Goal: Book appointment/travel/reservation

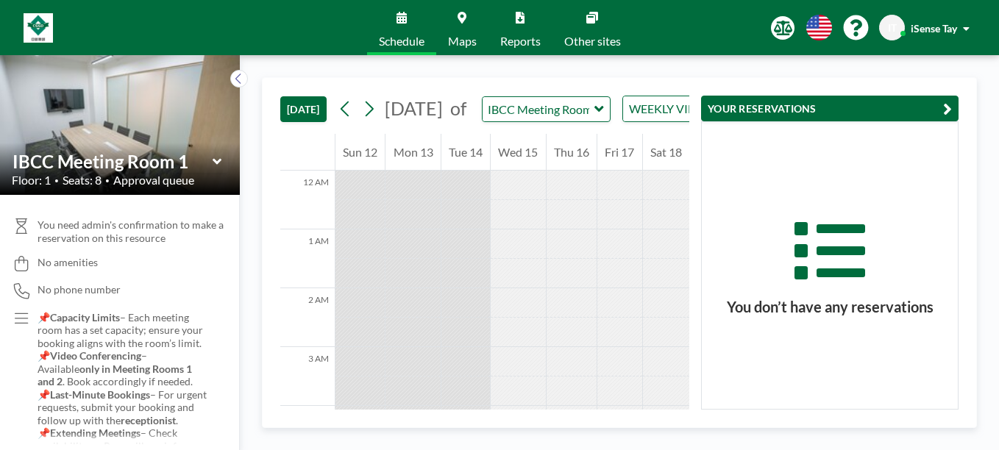
click at [905, 107] on button "YOUR RESERVATIONS" at bounding box center [829, 109] width 257 height 26
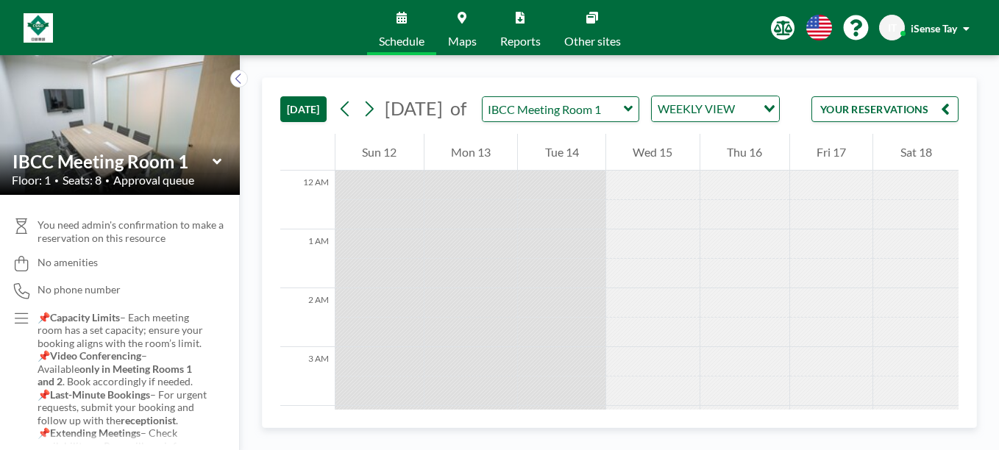
click at [633, 112] on icon at bounding box center [628, 109] width 9 height 6
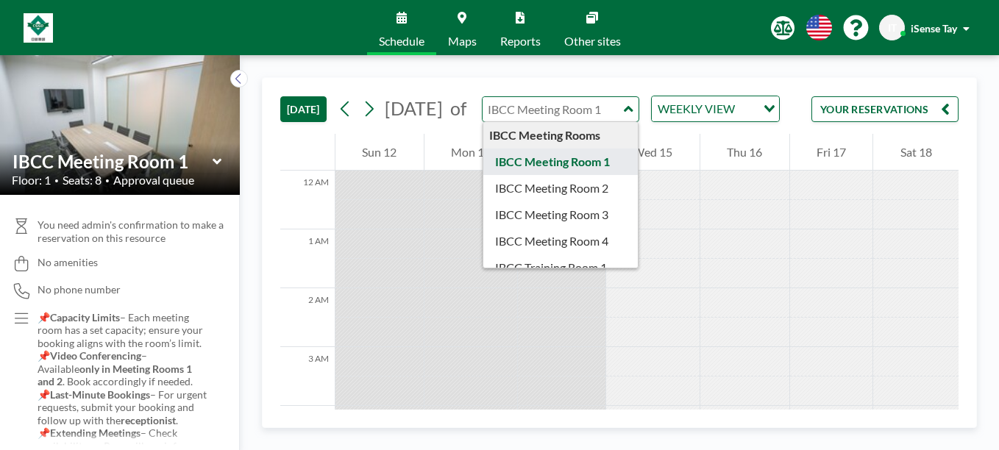
type input "IBCC Meeting Room 1"
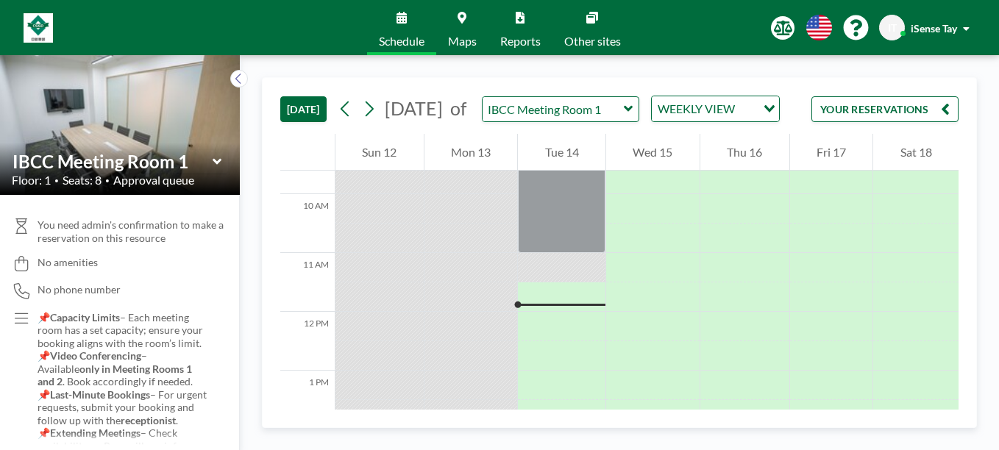
scroll to position [598, 0]
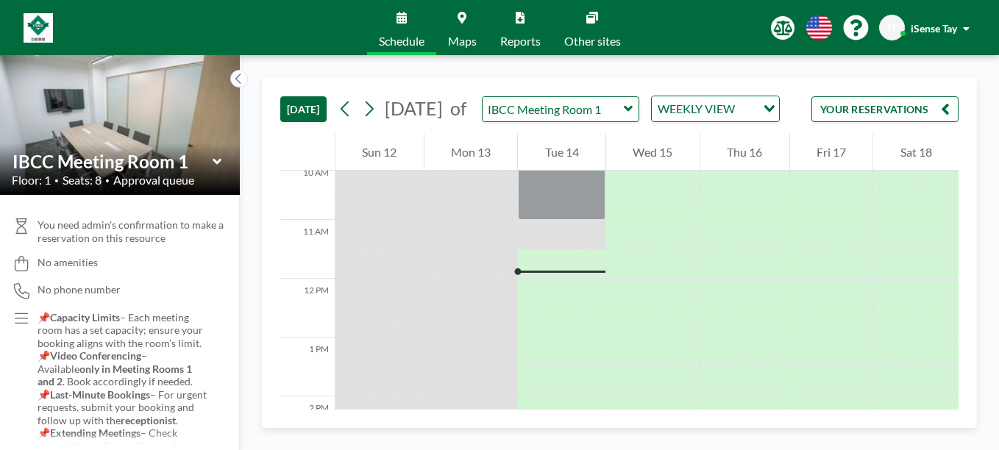
click at [557, 278] on div at bounding box center [562, 263] width 88 height 29
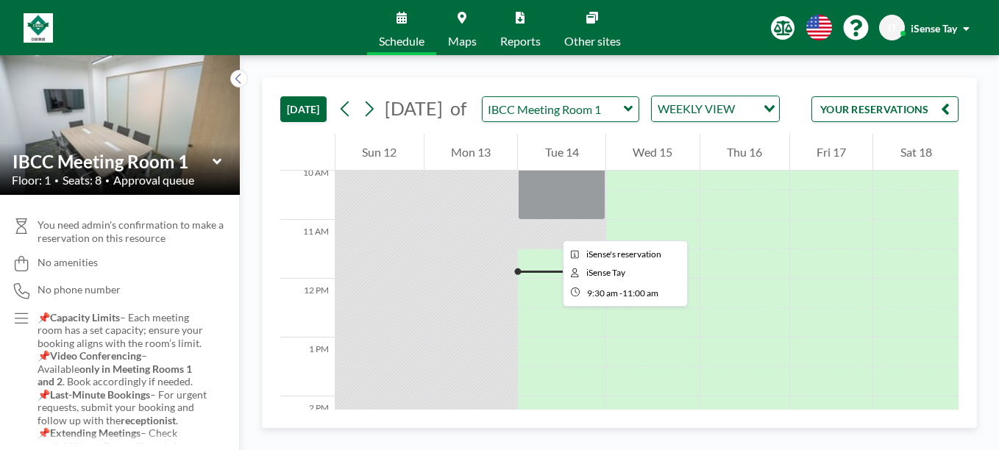
click at [551, 220] on div at bounding box center [562, 176] width 88 height 88
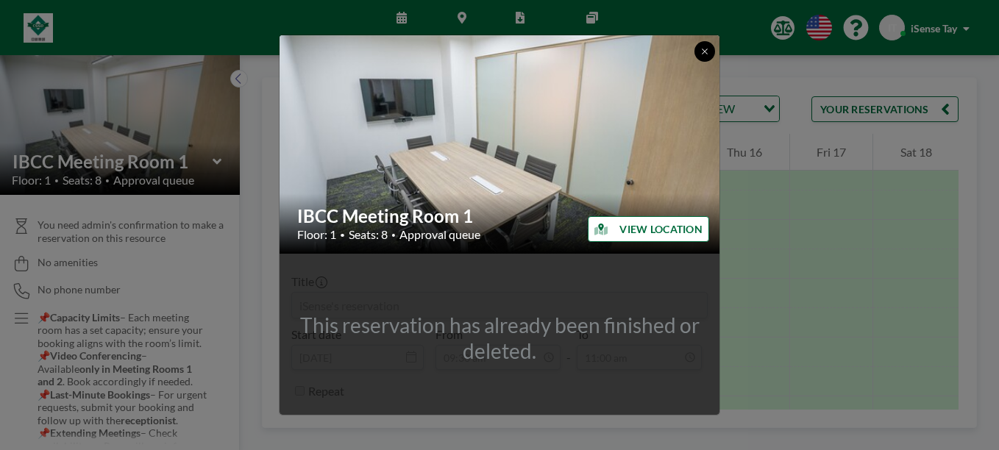
click at [700, 51] on icon at bounding box center [704, 51] width 9 height 9
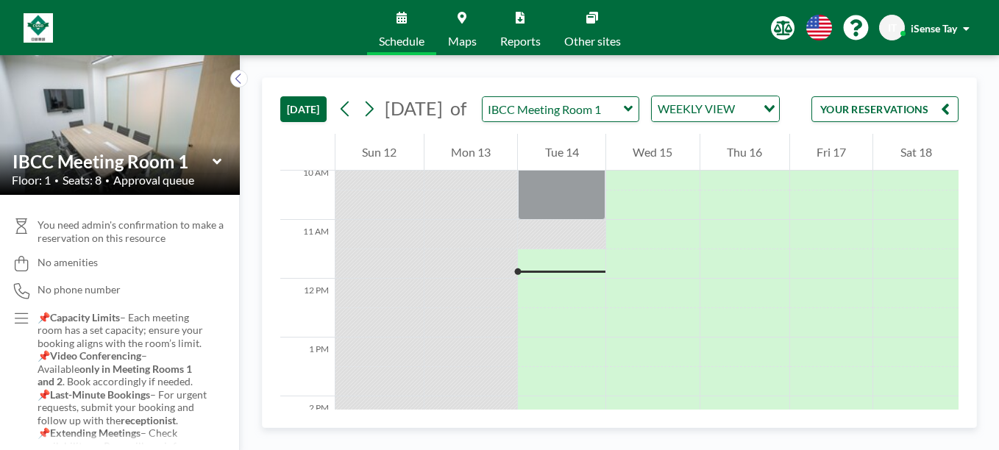
click at [550, 278] on div at bounding box center [562, 263] width 88 height 29
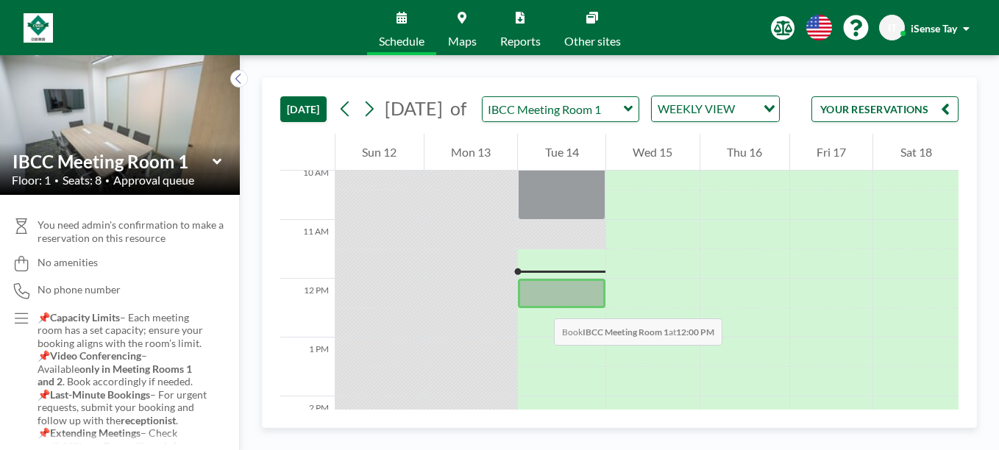
click at [539, 304] on div at bounding box center [562, 293] width 88 height 29
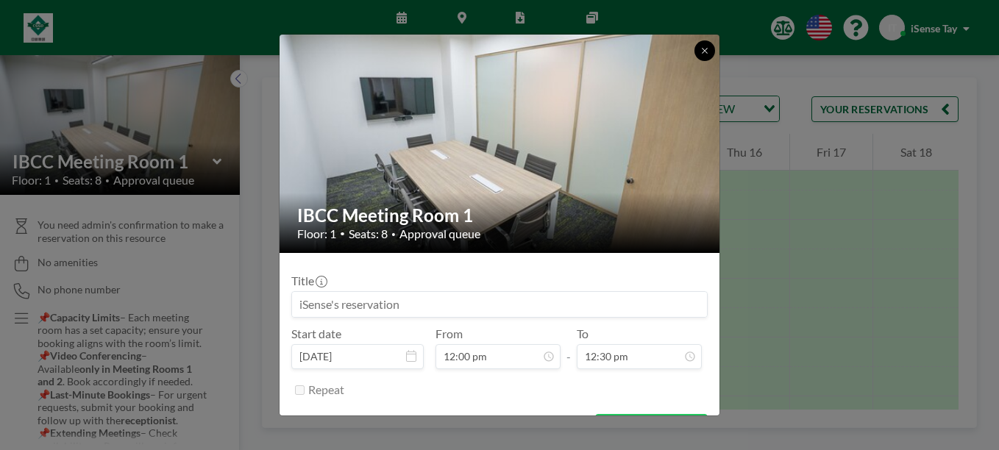
click at [699, 49] on button at bounding box center [704, 50] width 21 height 21
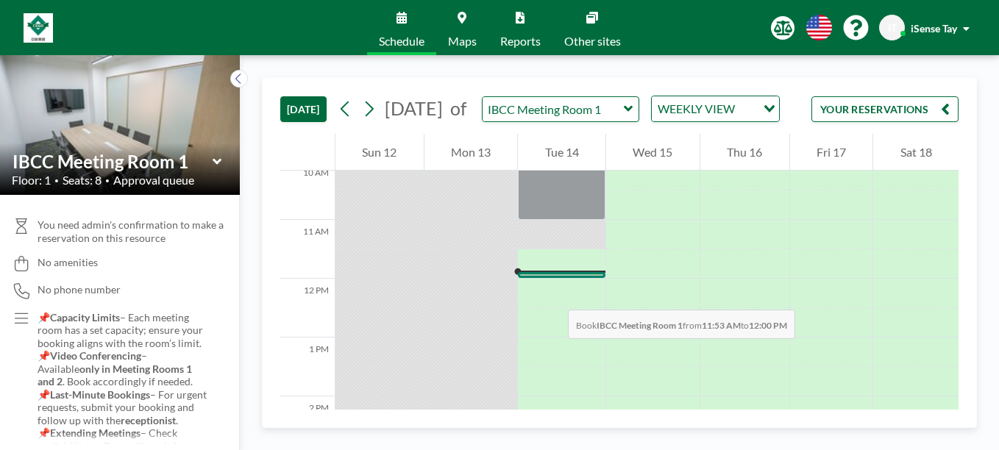
click at [553, 278] on div at bounding box center [562, 275] width 88 height 6
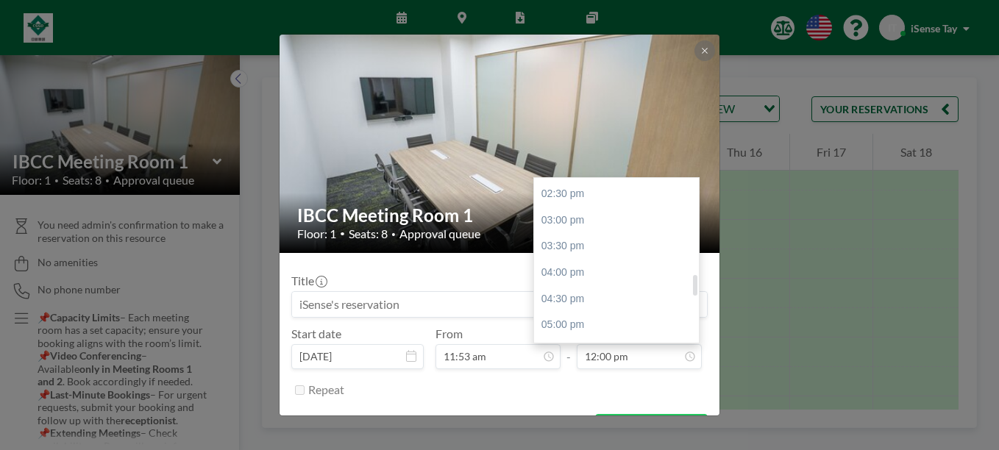
scroll to position [733, 0]
drag, startPoint x: 688, startPoint y: 271, endPoint x: 688, endPoint y: 285, distance: 14.7
click at [693, 285] on div at bounding box center [695, 282] width 4 height 21
click at [574, 291] on div "04:00 pm" at bounding box center [620, 295] width 172 height 26
type input "04:00 pm"
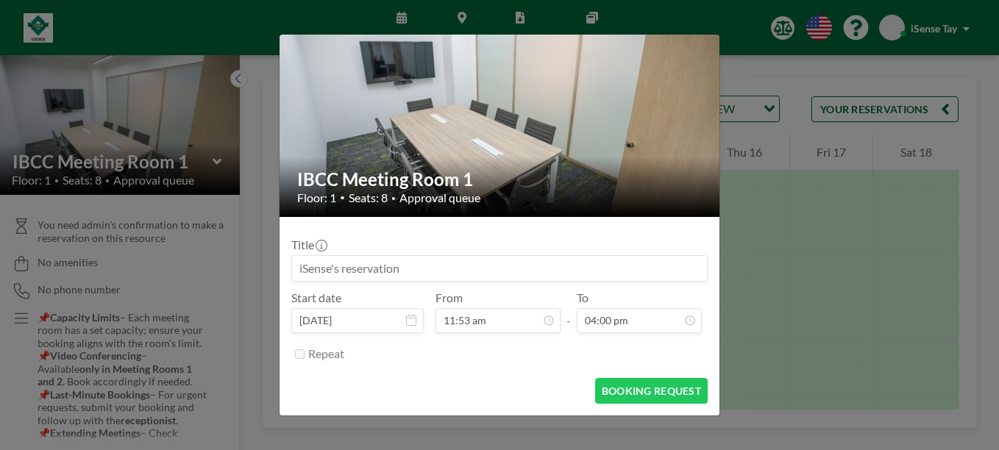
scroll to position [838, 0]
click at [645, 391] on button "BOOKING REQUEST" at bounding box center [651, 391] width 113 height 26
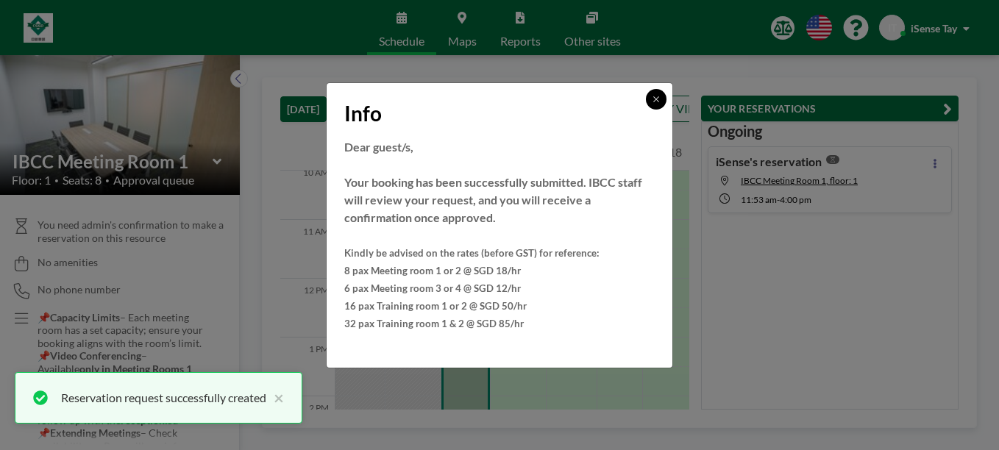
click at [655, 93] on button at bounding box center [656, 99] width 21 height 21
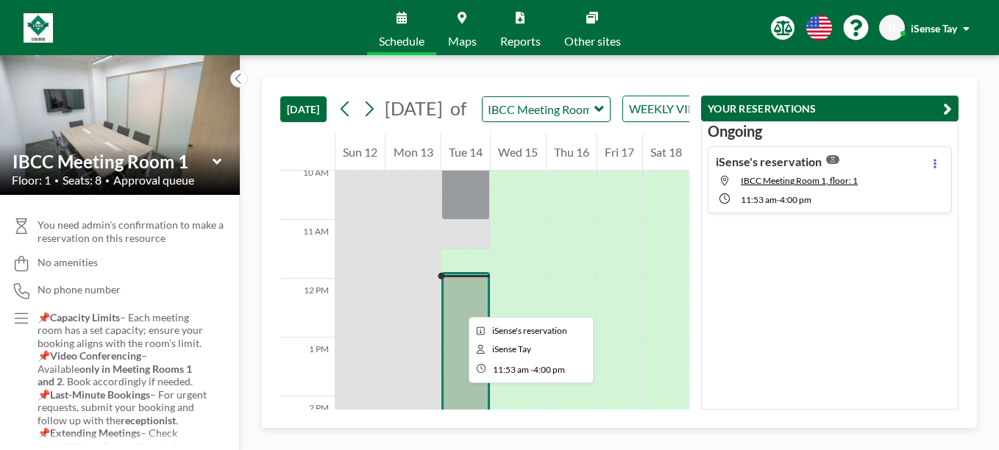
click at [457, 304] on div at bounding box center [465, 392] width 49 height 241
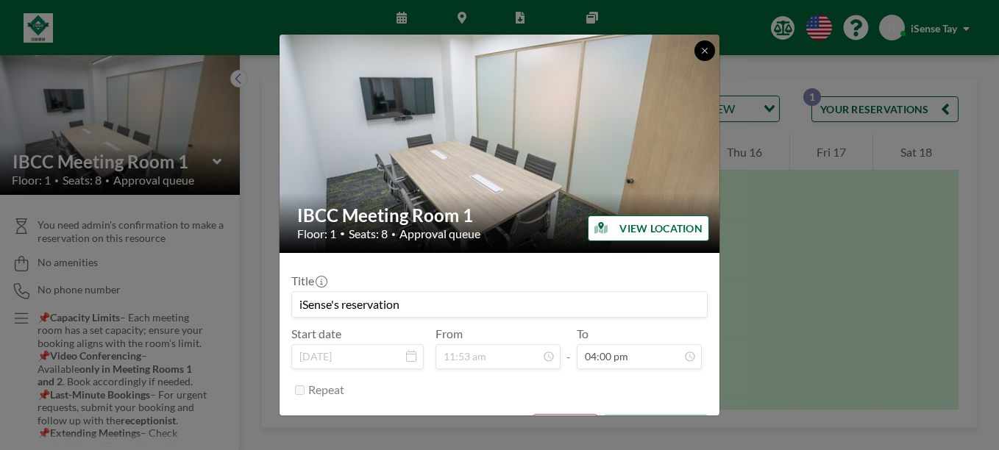
click at [705, 49] on icon at bounding box center [704, 50] width 9 height 9
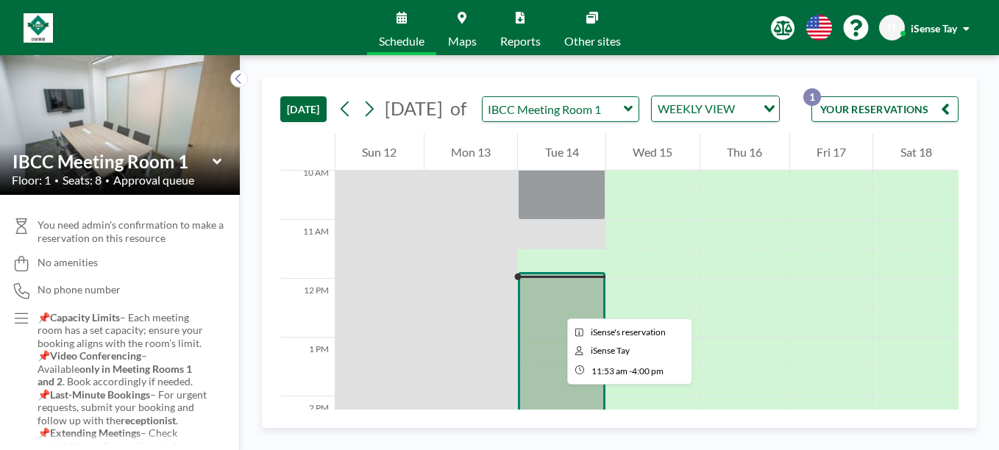
click at [555, 305] on div at bounding box center [562, 392] width 88 height 241
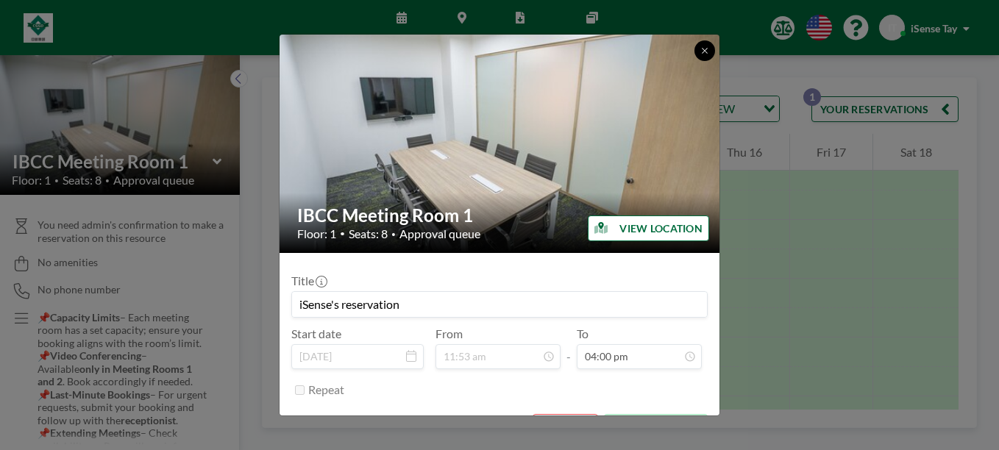
click at [699, 55] on button at bounding box center [704, 50] width 21 height 21
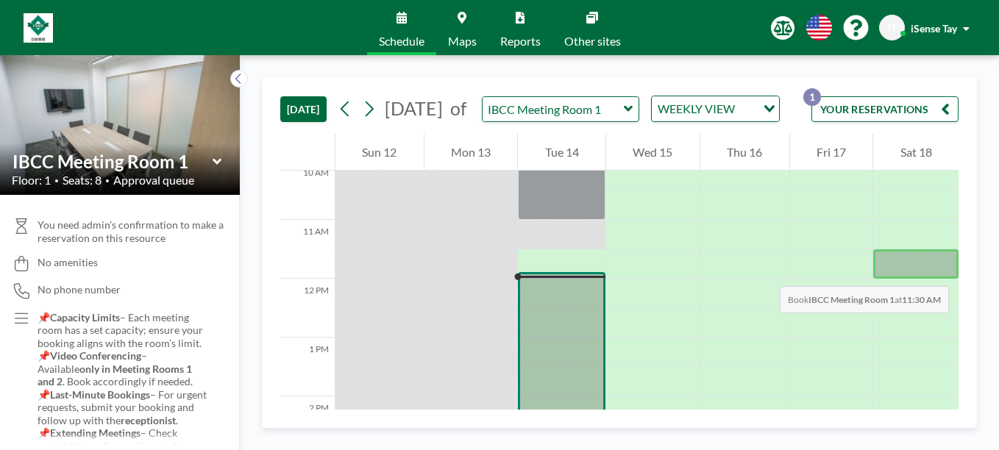
scroll to position [659, 0]
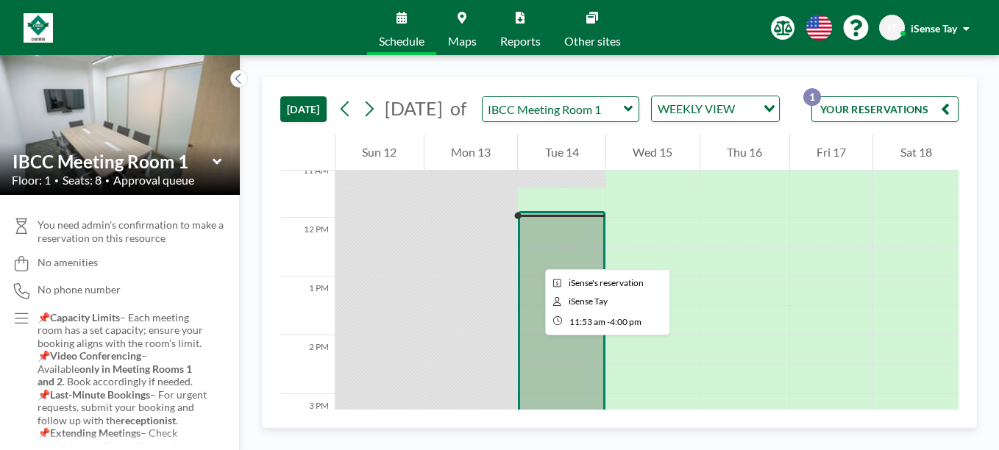
click at [533, 256] on div at bounding box center [562, 331] width 88 height 241
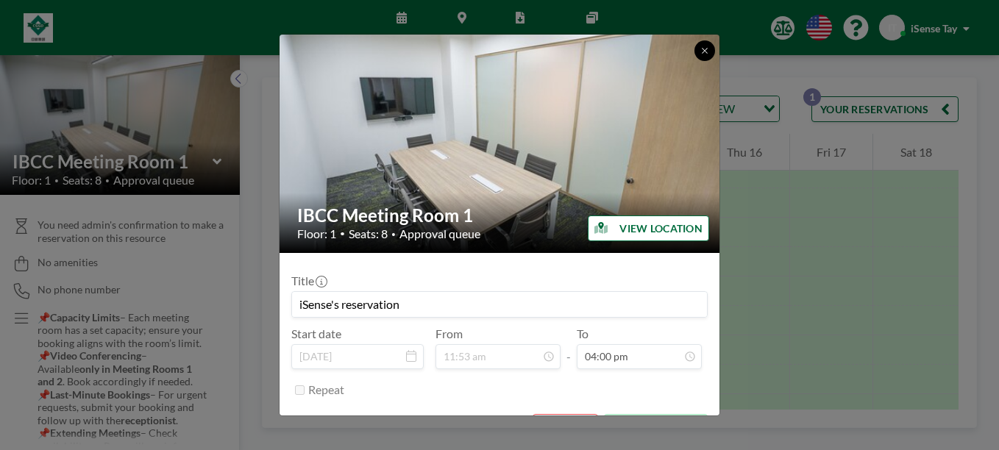
click at [702, 50] on icon at bounding box center [704, 50] width 9 height 9
